Goal: Task Accomplishment & Management: Manage account settings

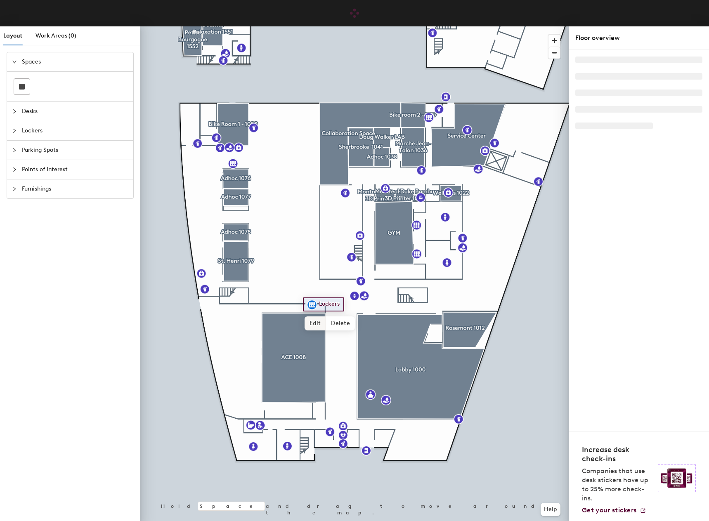
click at [318, 326] on span "Edit" at bounding box center [315, 324] width 21 height 14
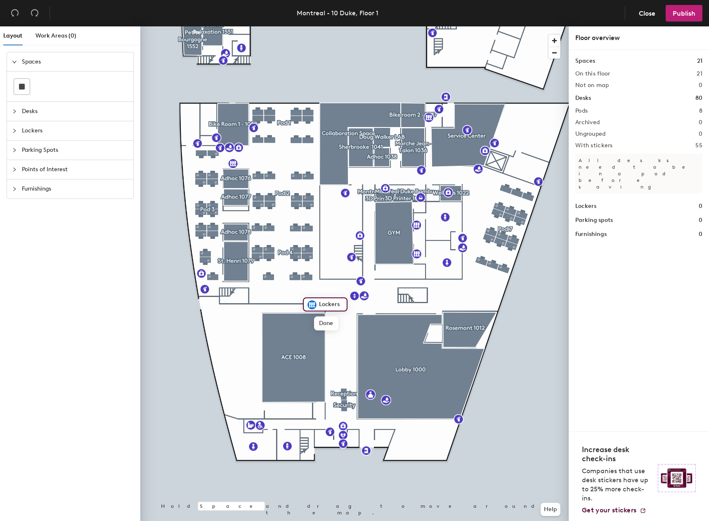
click at [307, 306] on img at bounding box center [312, 305] width 10 height 10
click at [314, 298] on div "Lockers" at bounding box center [325, 305] width 45 height 14
drag, startPoint x: 320, startPoint y: 302, endPoint x: 326, endPoint y: 303, distance: 6.3
click at [326, 303] on input "Lockers" at bounding box center [330, 305] width 26 height 12
click at [316, 298] on div "Lockers" at bounding box center [325, 305] width 45 height 14
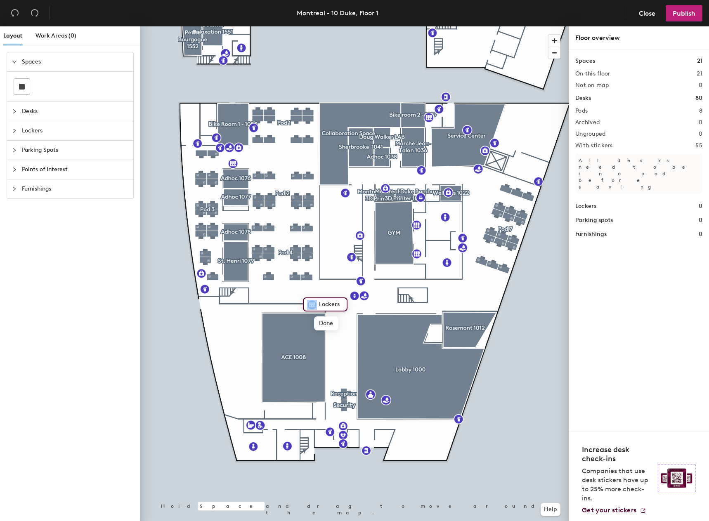
click at [377, 307] on div "Lockers Done Hold Space and drag to move around the map. Help" at bounding box center [354, 275] width 428 height 498
click at [333, 304] on input "Lockers" at bounding box center [330, 305] width 26 height 12
click at [322, 321] on span "Done" at bounding box center [326, 324] width 24 height 14
click at [312, 320] on span "Edit" at bounding box center [315, 324] width 21 height 14
click at [342, 308] on input "Lockers" at bounding box center [330, 305] width 26 height 12
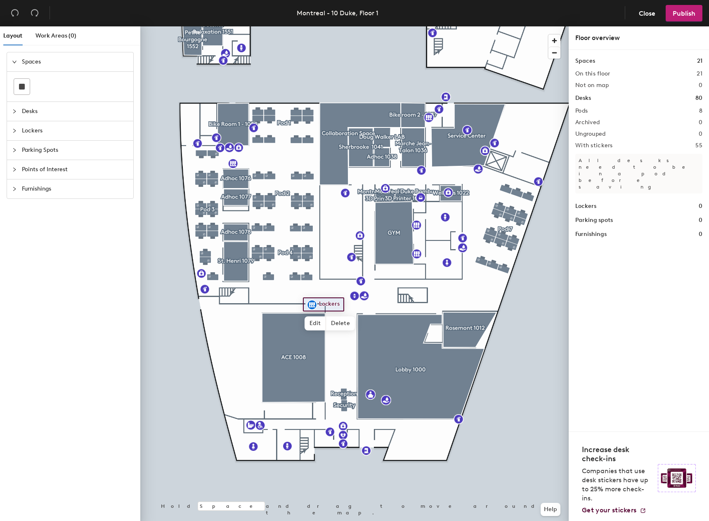
click at [15, 130] on icon "collapsed" at bounding box center [14, 131] width 2 height 4
click at [462, 307] on div "Layout Work Areas (0) Spaces Desks Lockers Parking Spots Points of Interest Fur…" at bounding box center [354, 275] width 709 height 498
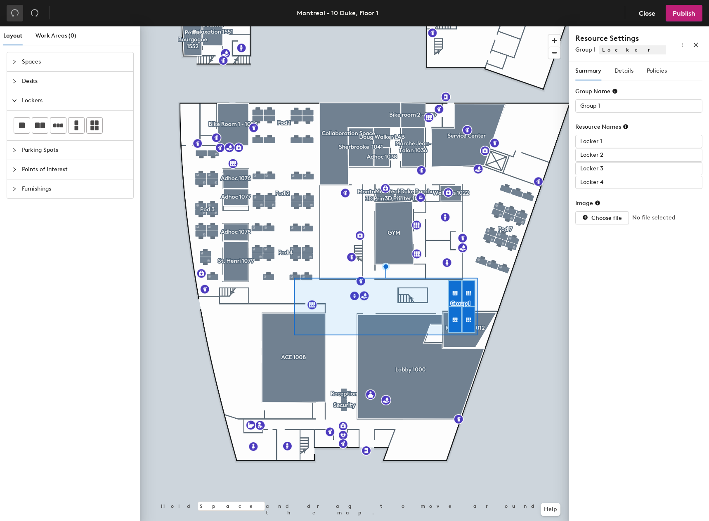
click at [10, 10] on button "button" at bounding box center [15, 13] width 17 height 17
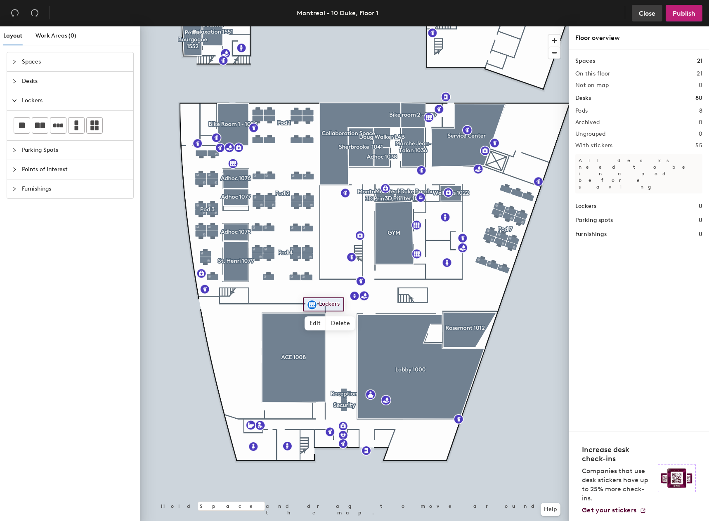
click at [651, 14] on span "Close" at bounding box center [647, 13] width 17 height 8
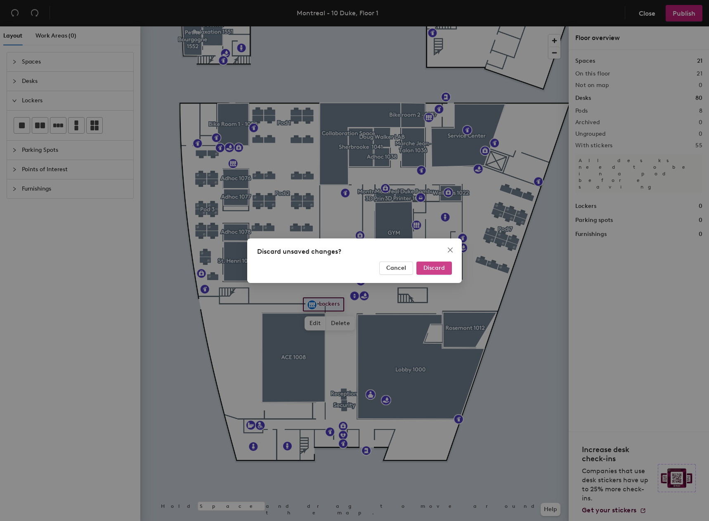
click at [428, 268] on span "Discard" at bounding box center [433, 268] width 21 height 7
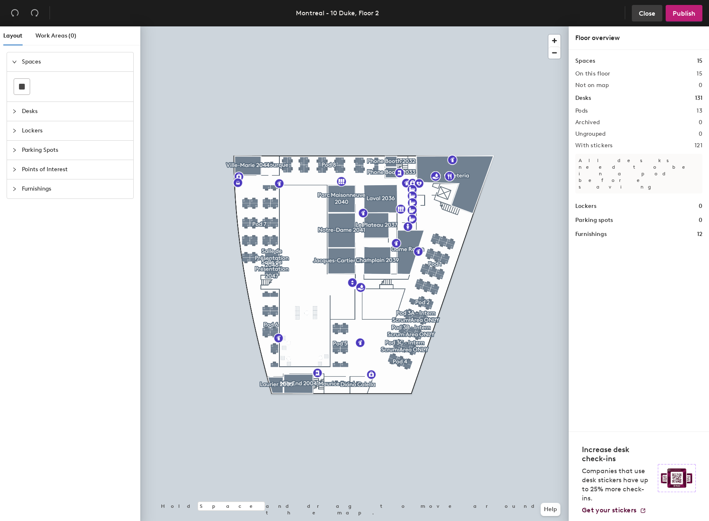
click at [641, 11] on span "Close" at bounding box center [647, 13] width 17 height 8
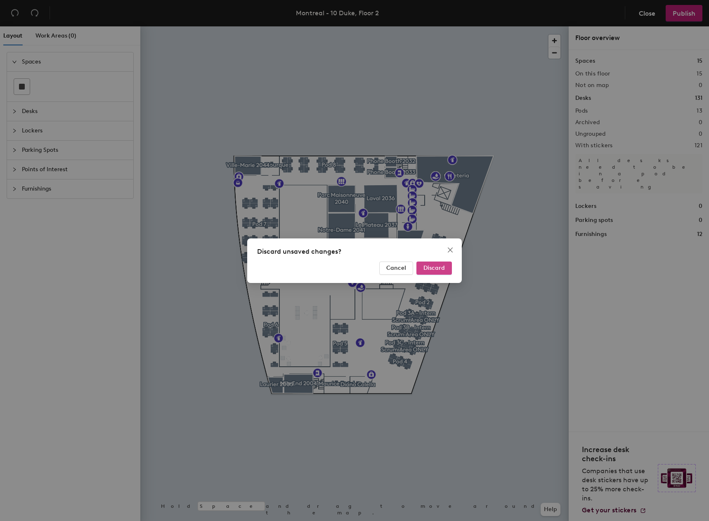
click at [425, 266] on span "Discard" at bounding box center [433, 268] width 21 height 7
click at [397, 268] on span "Cancel" at bounding box center [396, 268] width 20 height 7
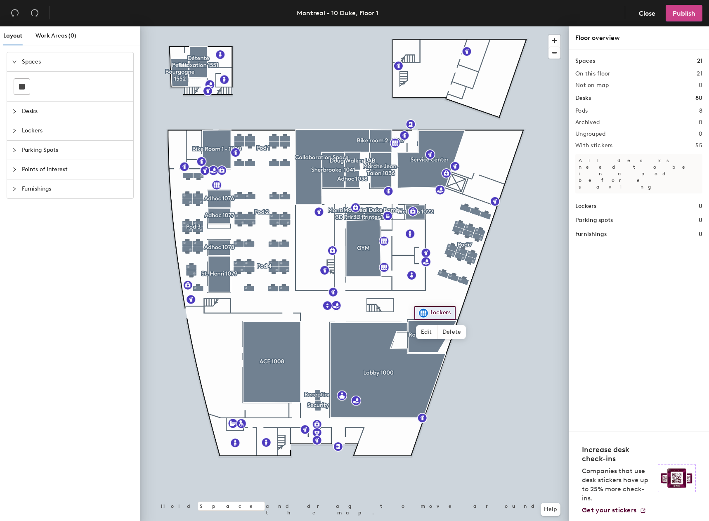
click at [688, 13] on span "Publish" at bounding box center [684, 13] width 23 height 8
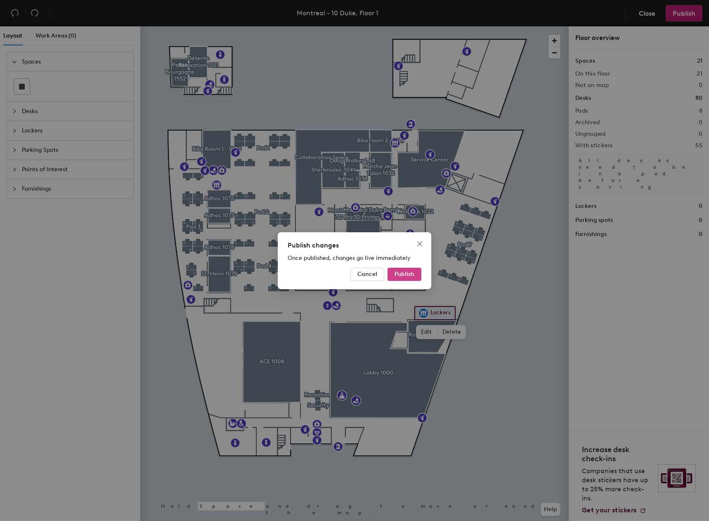
click at [402, 270] on button "Publish" at bounding box center [405, 274] width 34 height 13
